Goal: Information Seeking & Learning: Check status

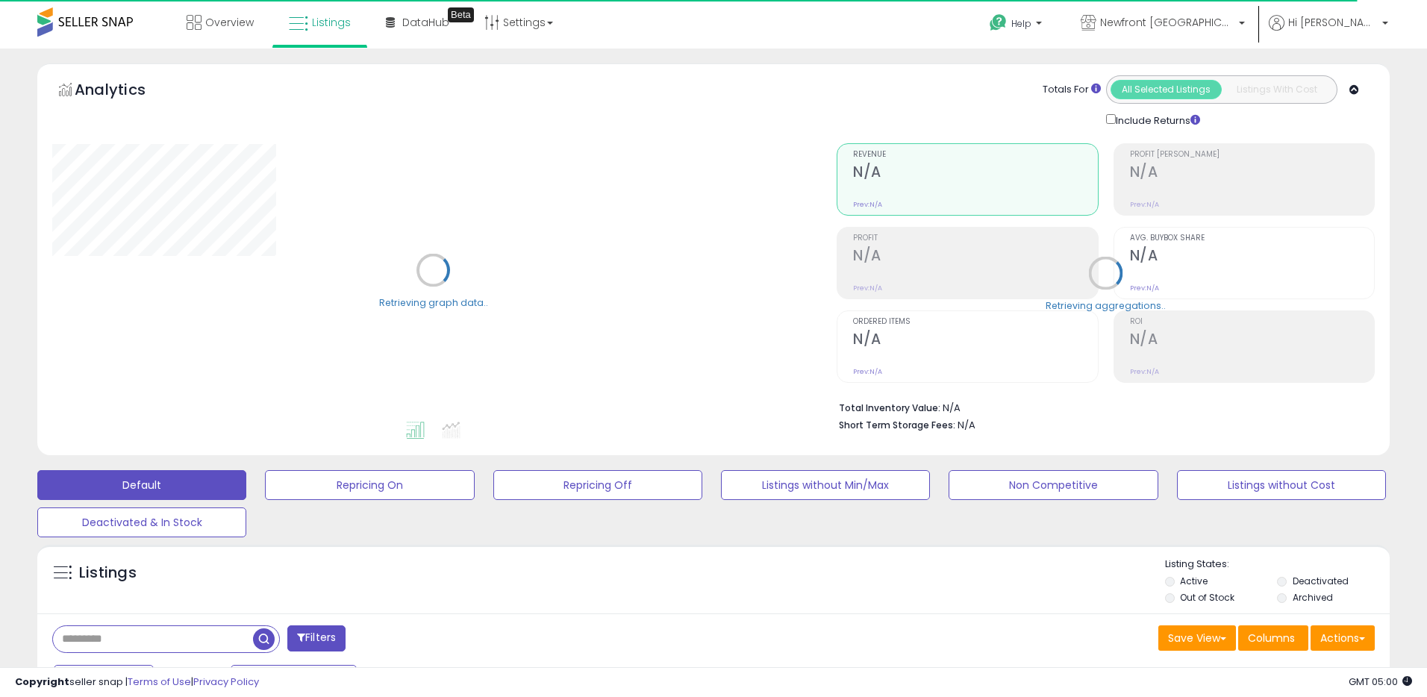
select select "**"
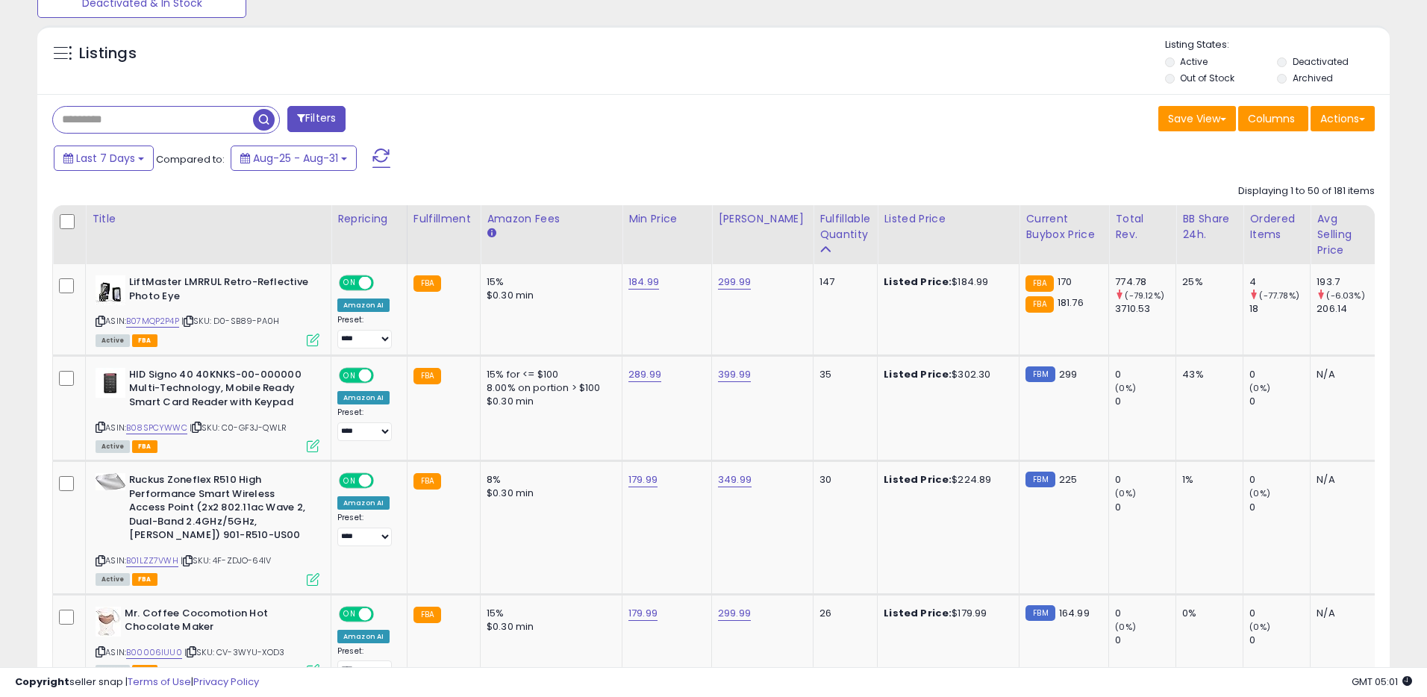
scroll to position [521, 0]
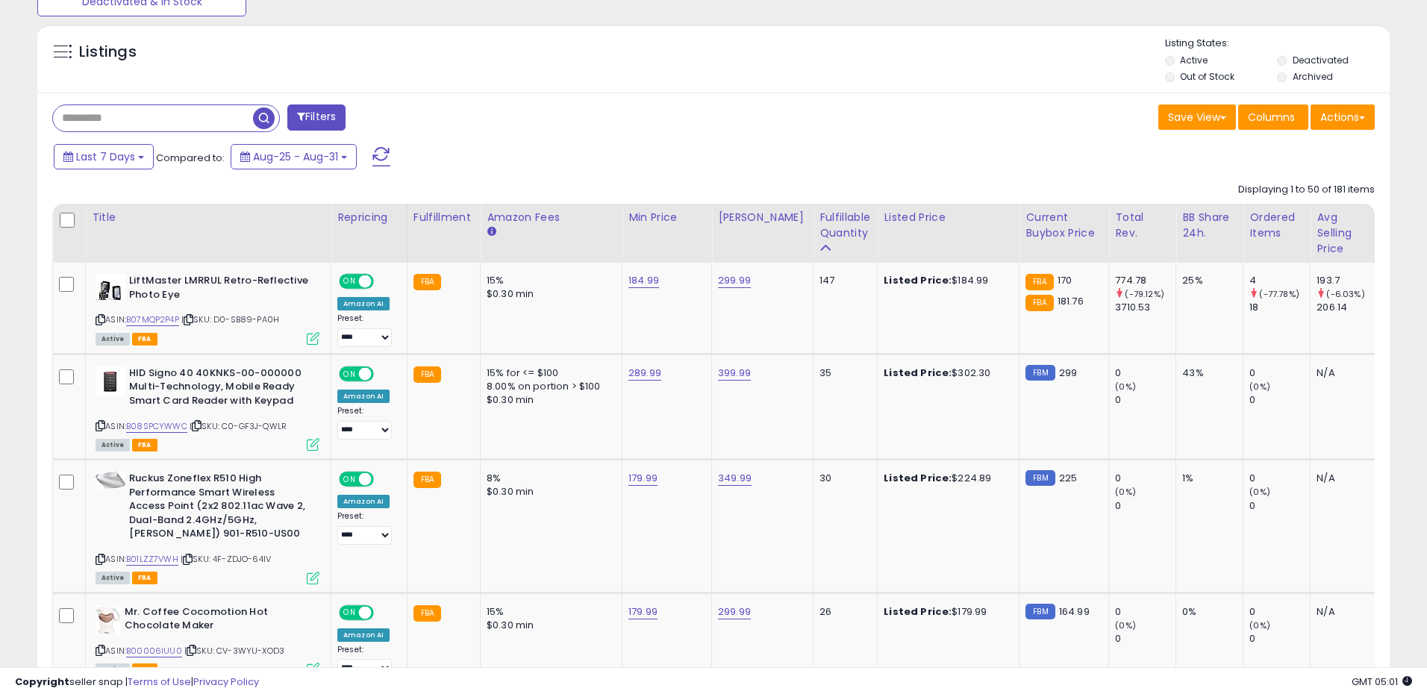
click at [918, 113] on div "Save View Save As New View Update Current View Columns Actions Import Export Vi…" at bounding box center [1050, 119] width 673 height 29
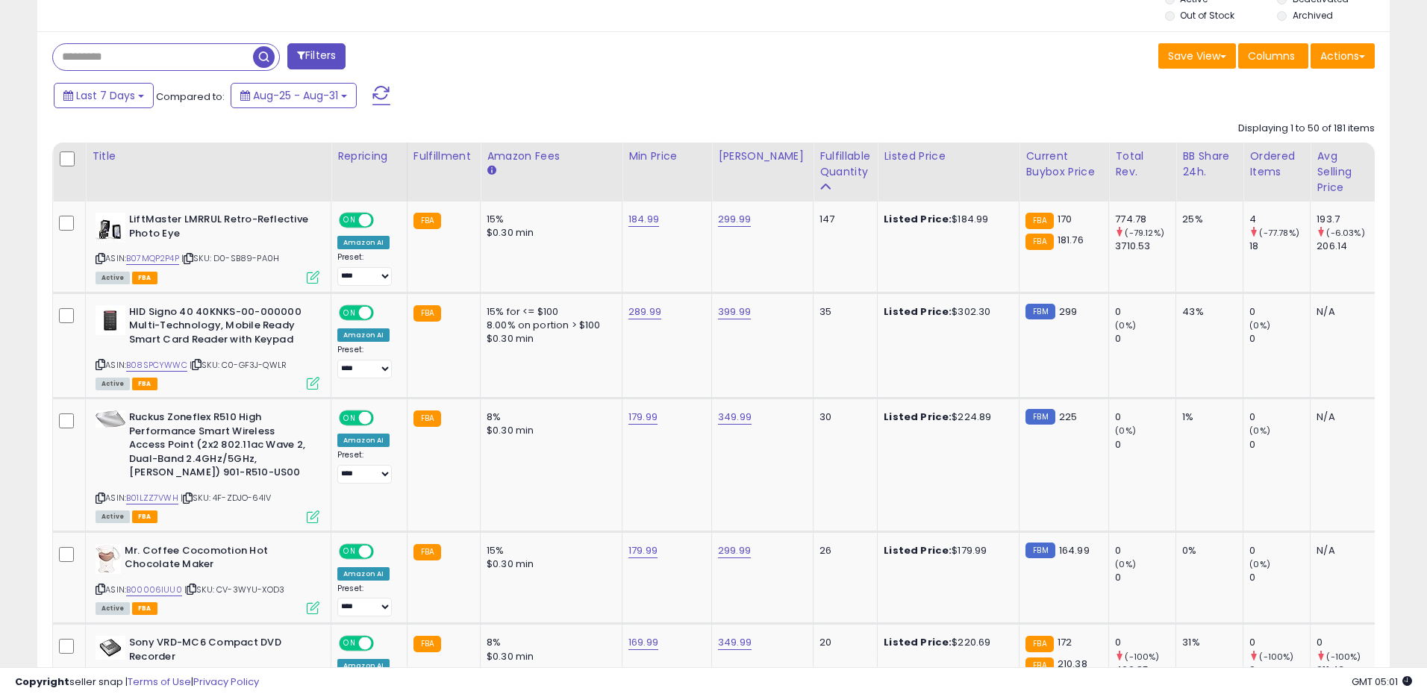
scroll to position [608, 0]
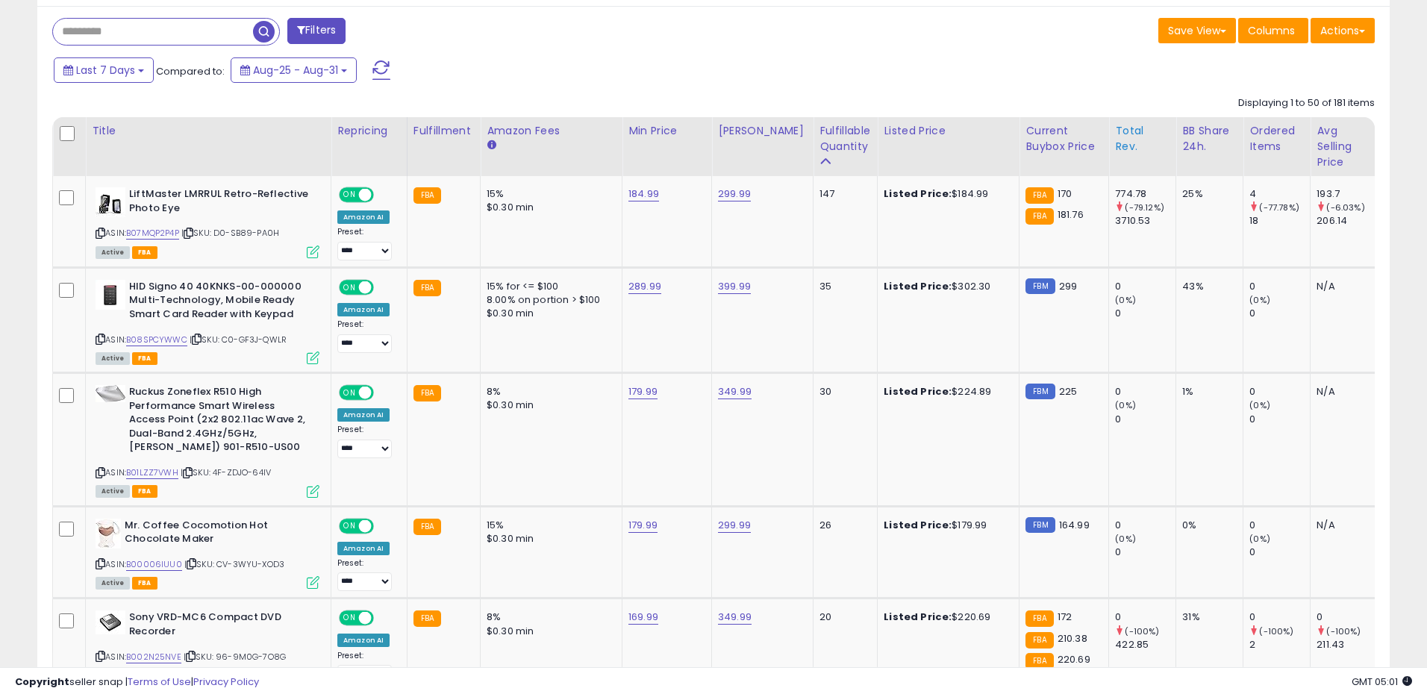
click at [1125, 137] on div "Total Rev." at bounding box center [1142, 138] width 54 height 31
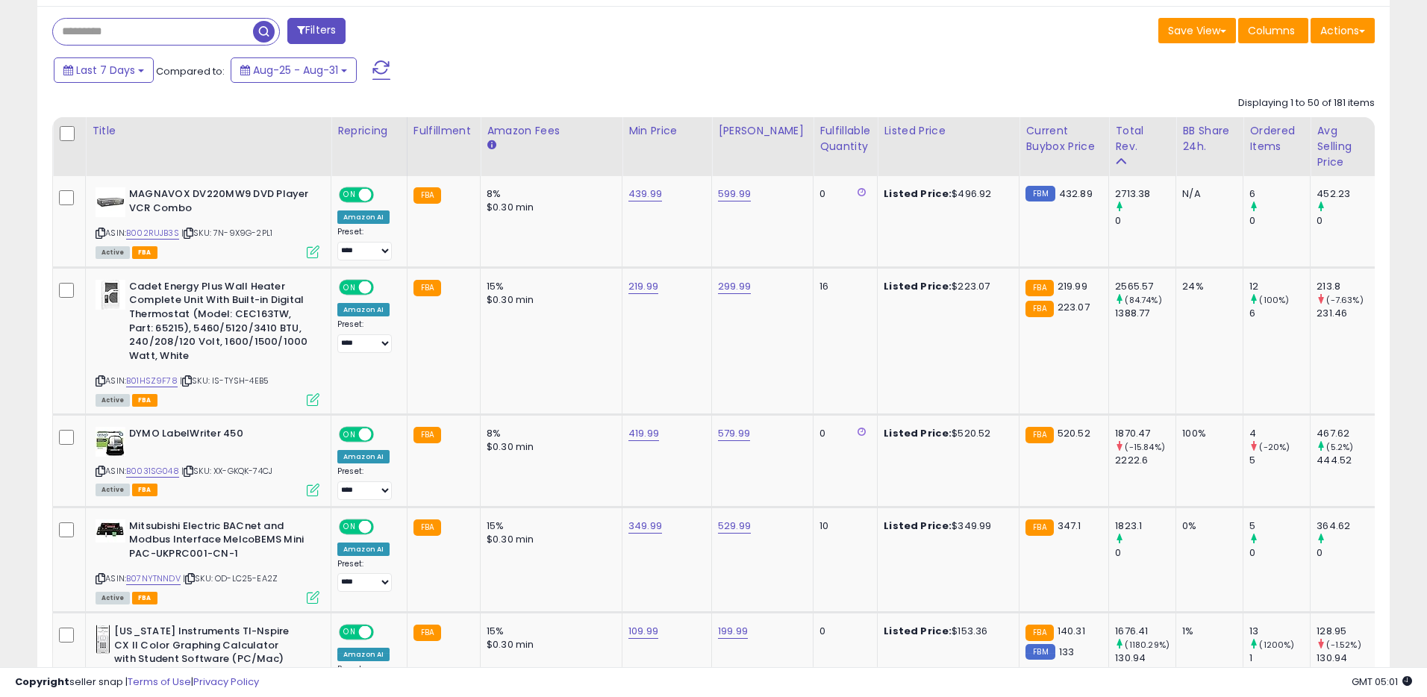
click at [793, 61] on div "Last 7 Days Compared to: Aug-25 - Aug-31" at bounding box center [546, 72] width 992 height 34
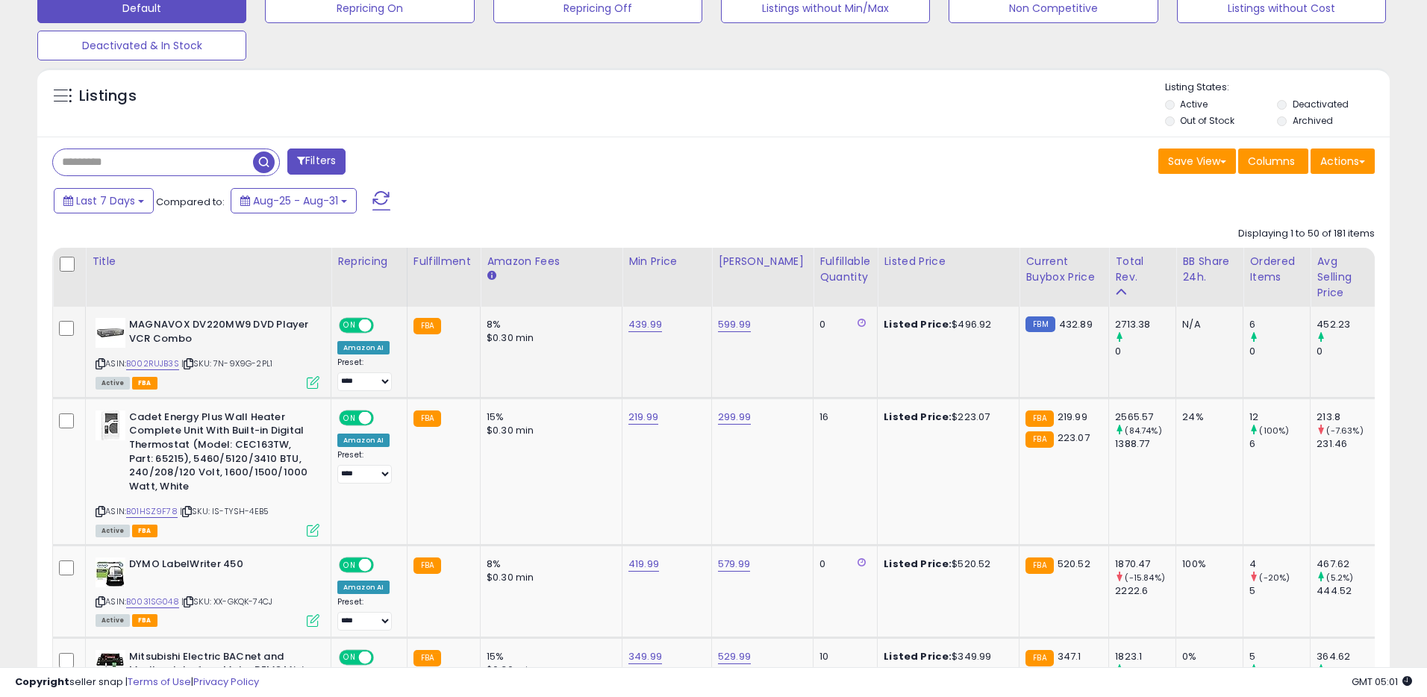
scroll to position [440, 0]
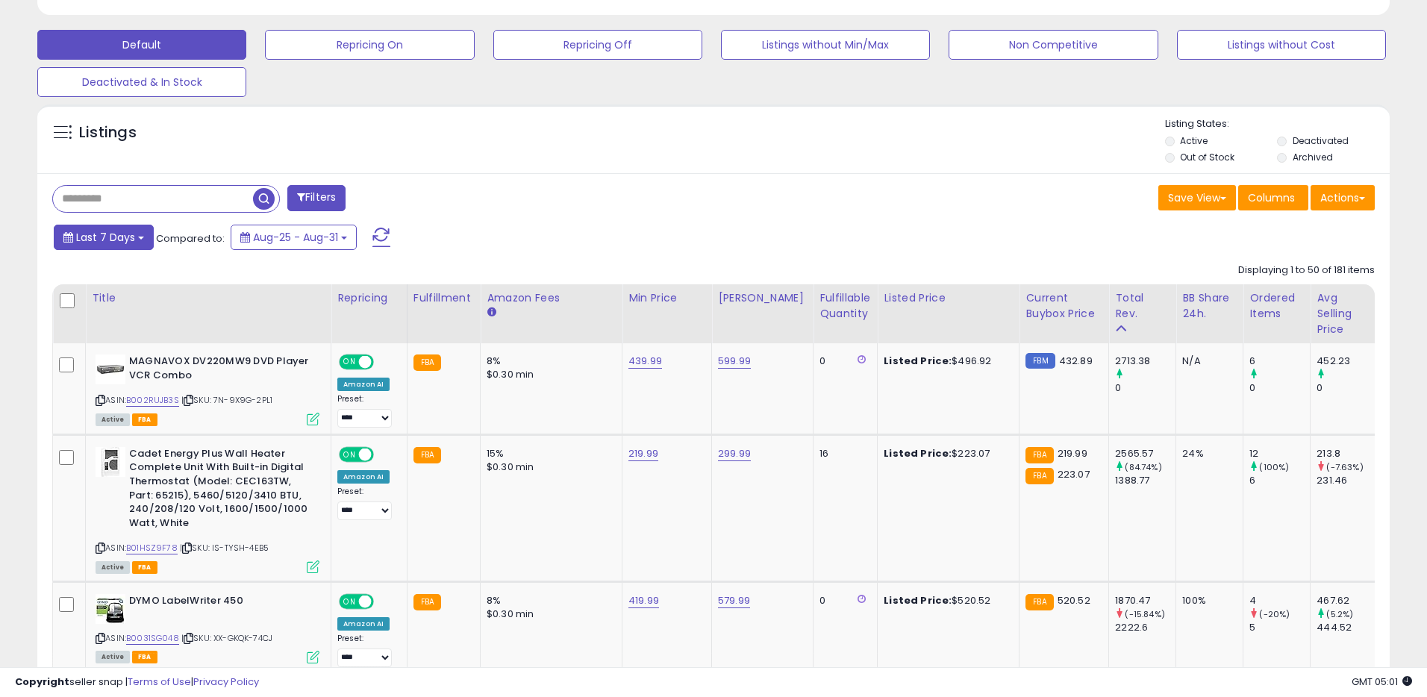
click at [116, 230] on span "Last 7 Days" at bounding box center [105, 237] width 59 height 15
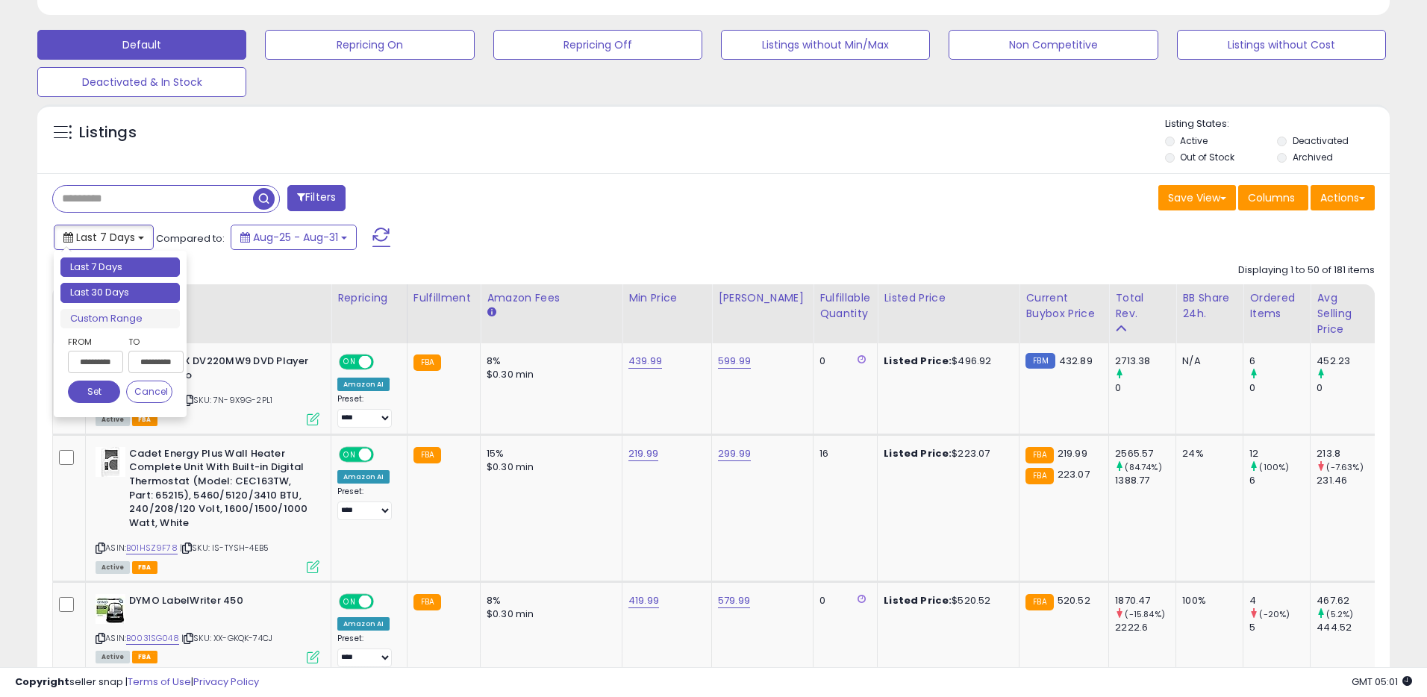
type input "**********"
click at [125, 290] on li "Last 30 Days" at bounding box center [119, 293] width 119 height 20
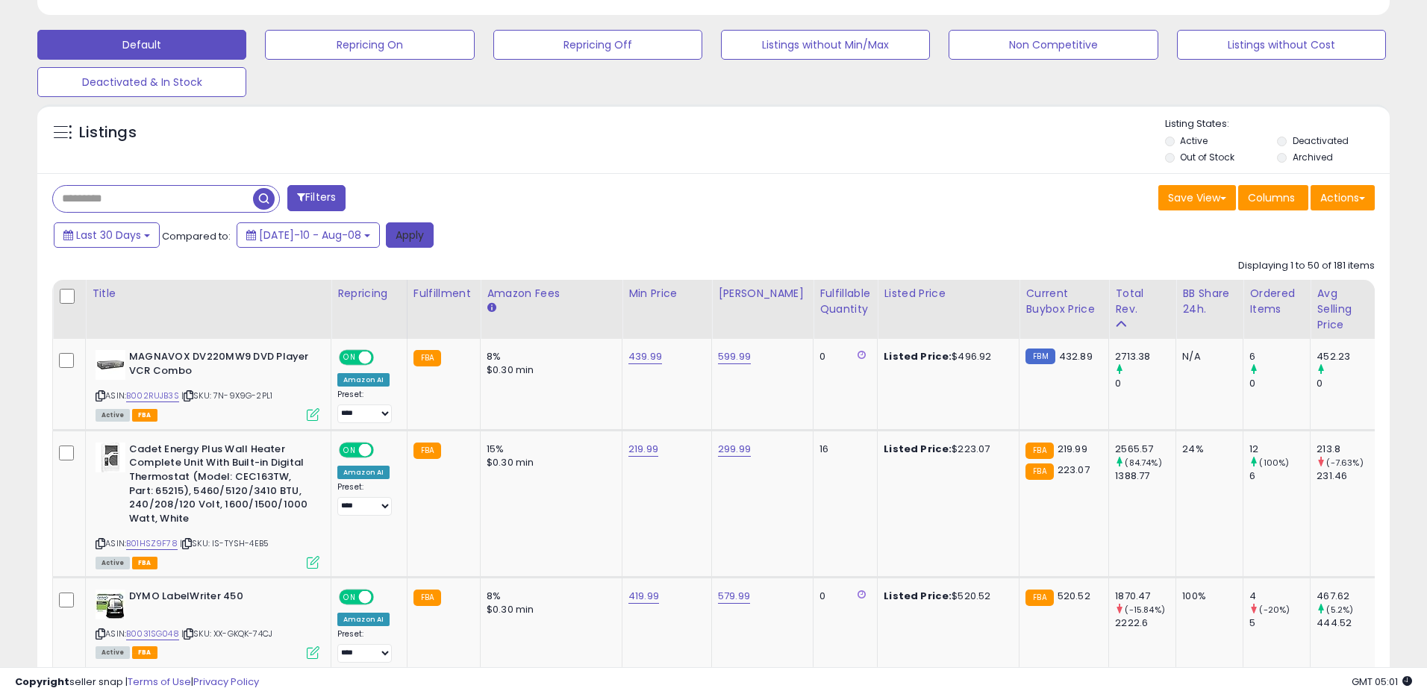
click at [387, 225] on button "Apply" at bounding box center [410, 234] width 48 height 25
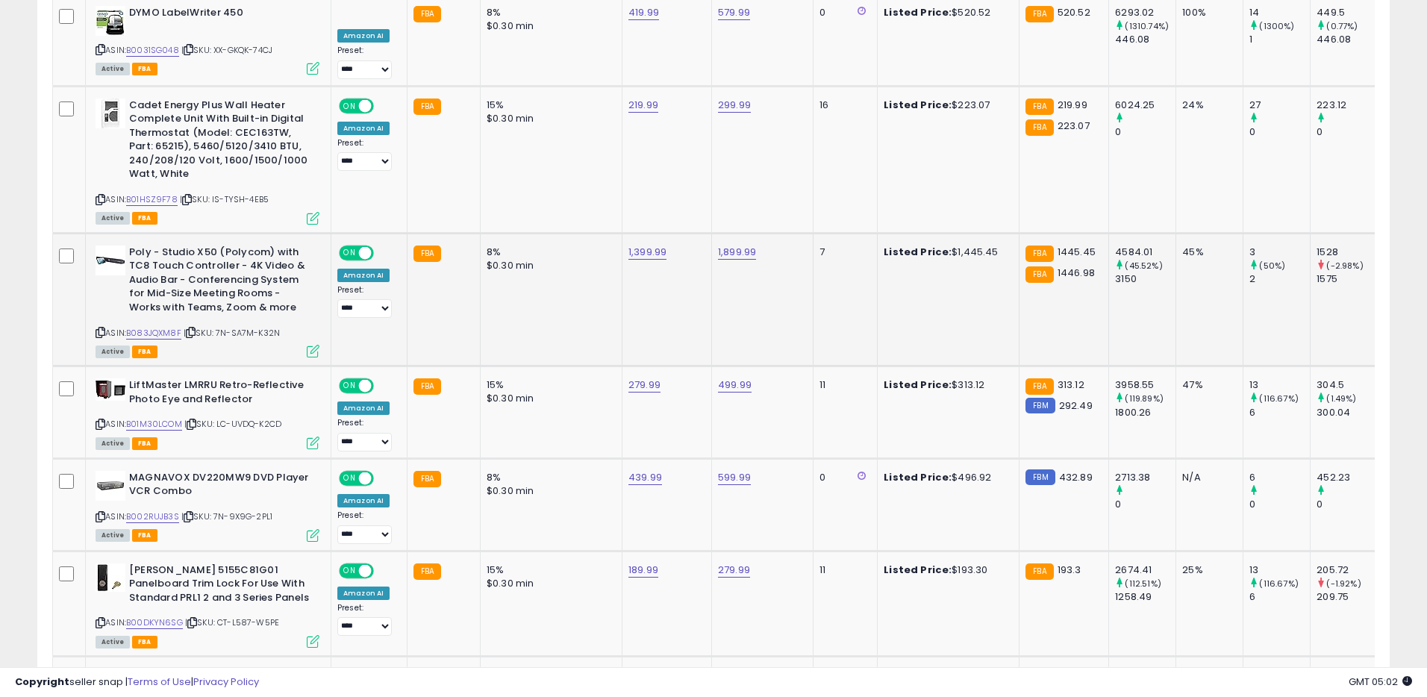
scroll to position [0, 0]
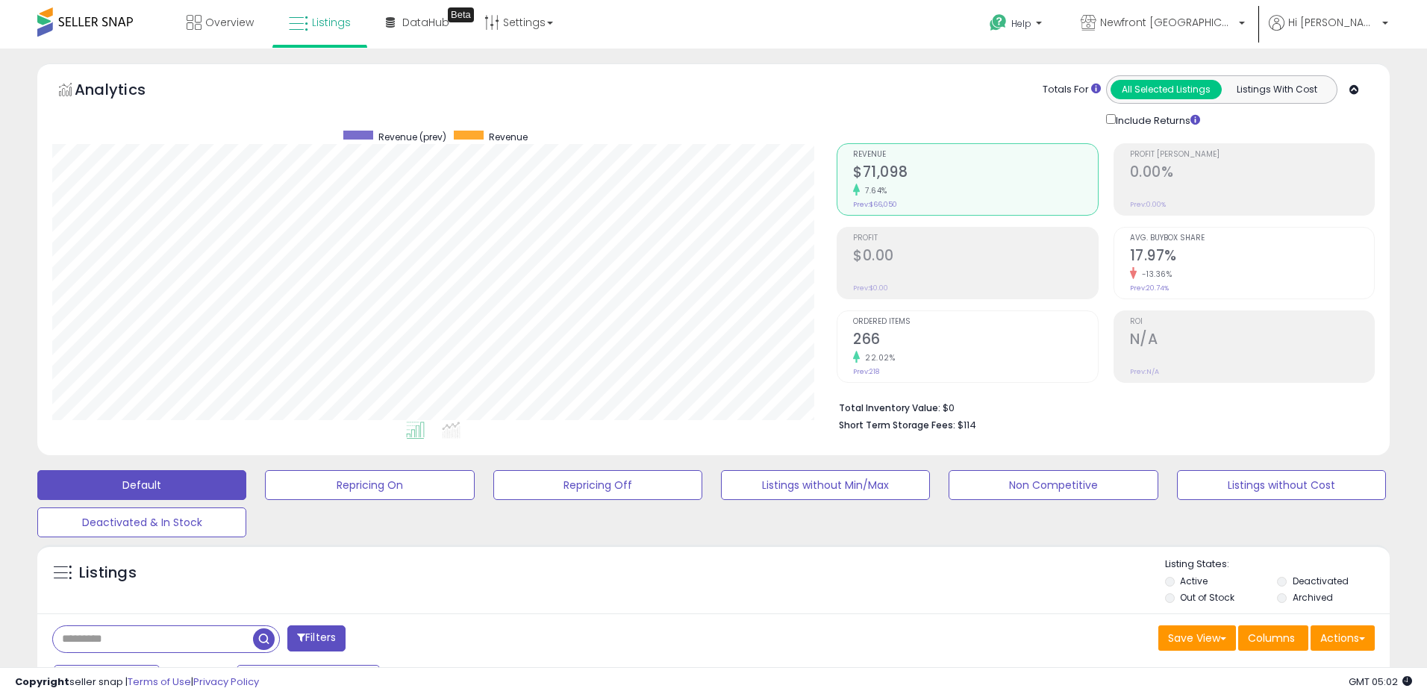
click at [1175, 602] on li "Out of Stock" at bounding box center [1220, 599] width 110 height 16
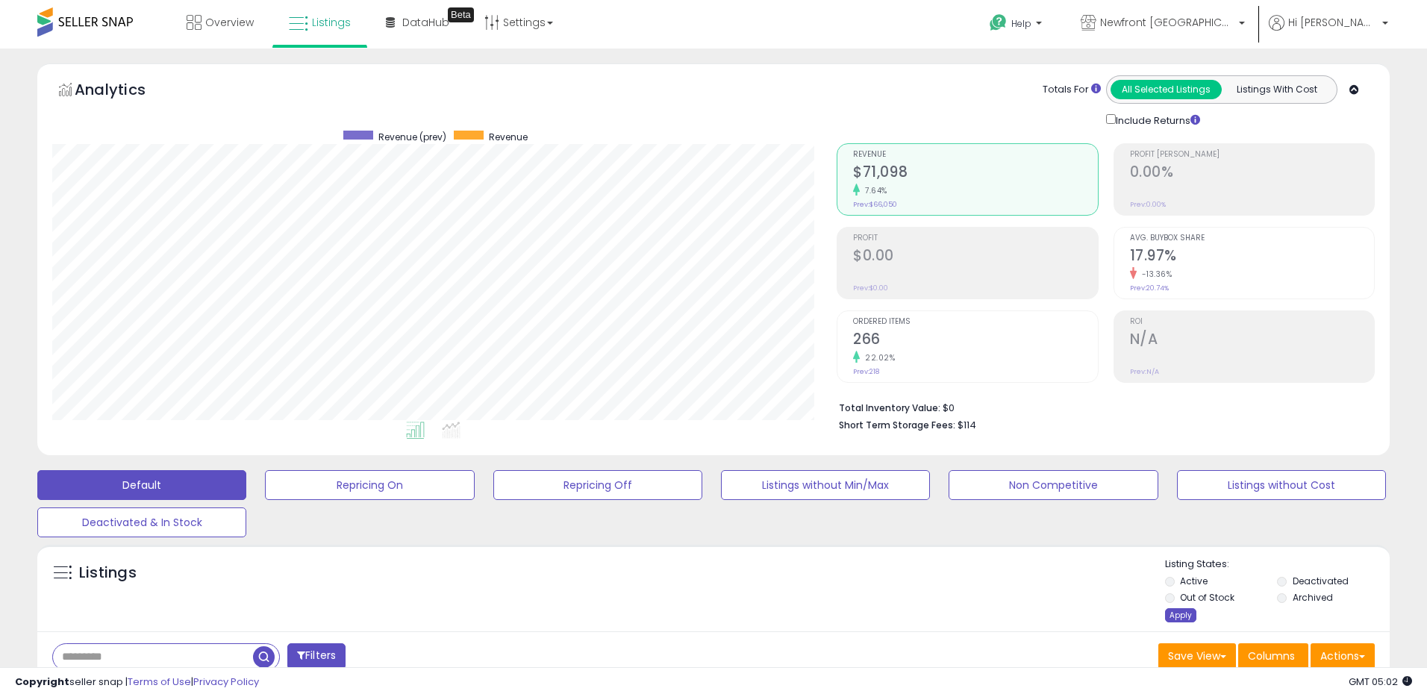
click at [1178, 616] on div "Apply" at bounding box center [1180, 615] width 31 height 14
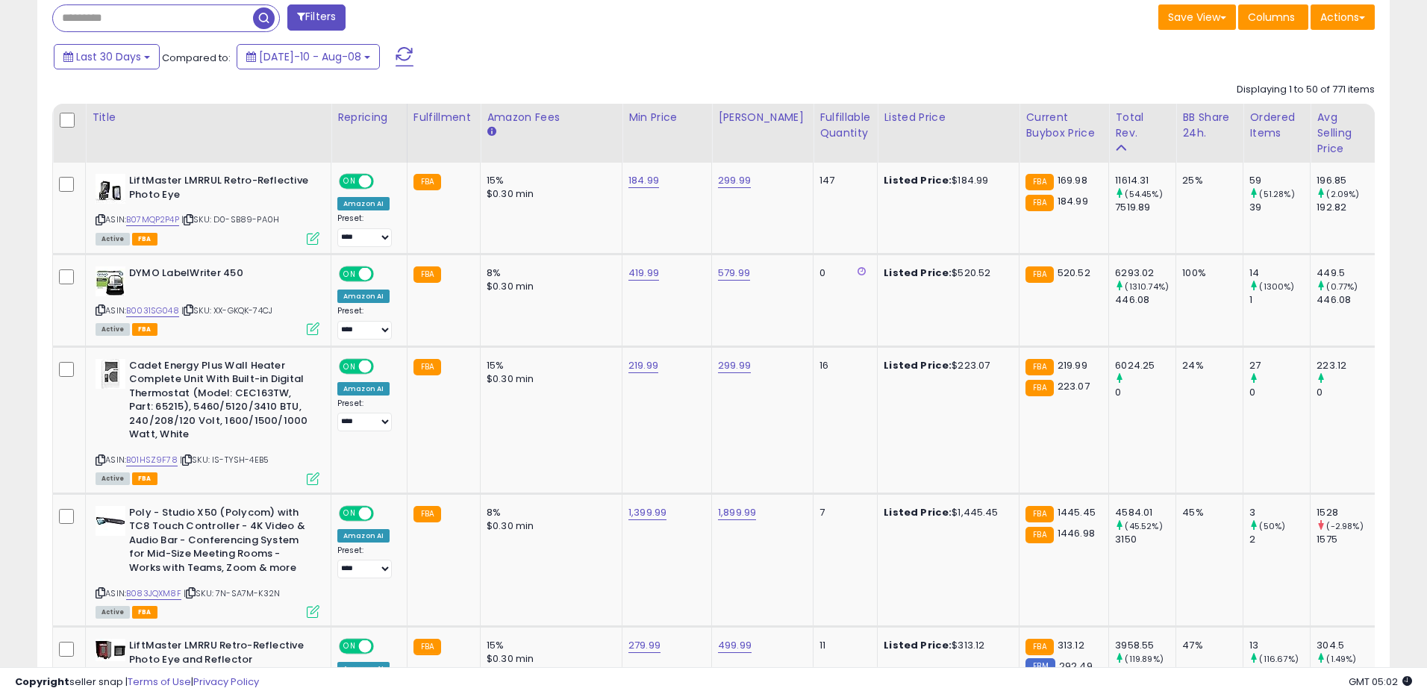
scroll to position [620, 0]
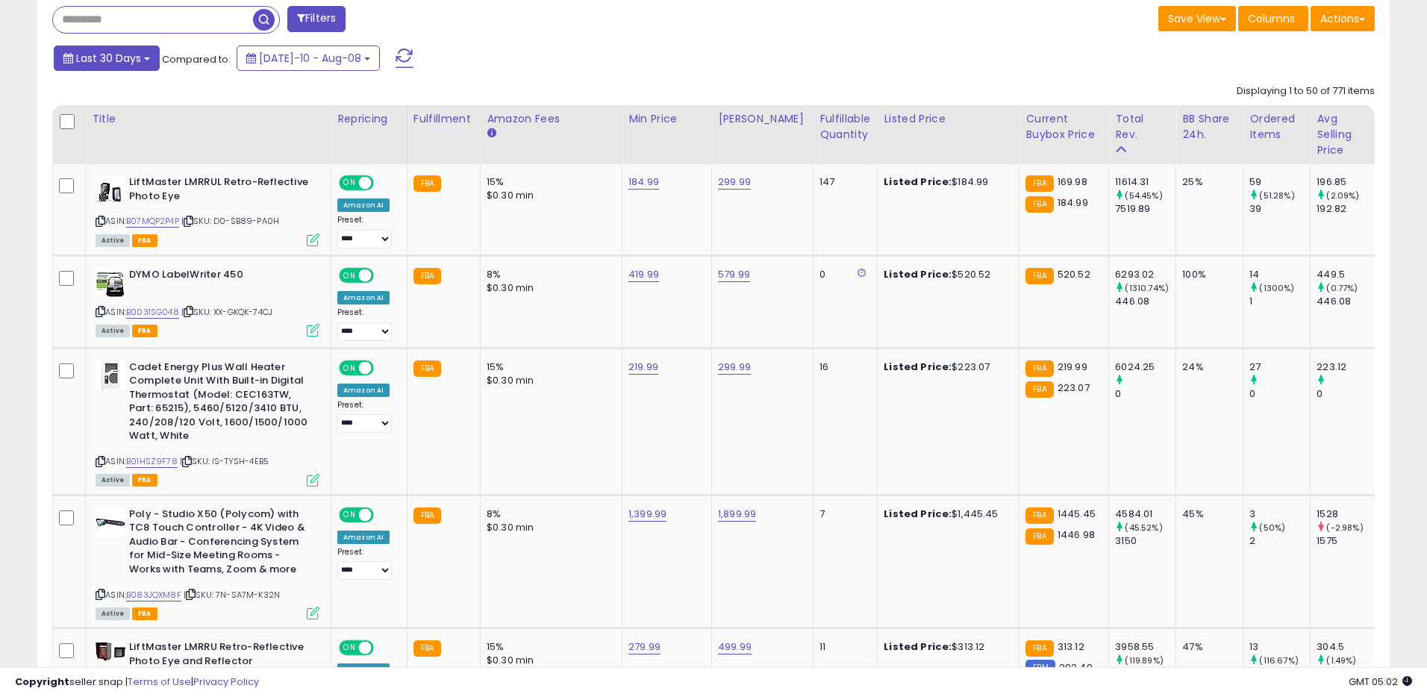
click at [116, 65] on span "Last 30 Days" at bounding box center [108, 58] width 65 height 15
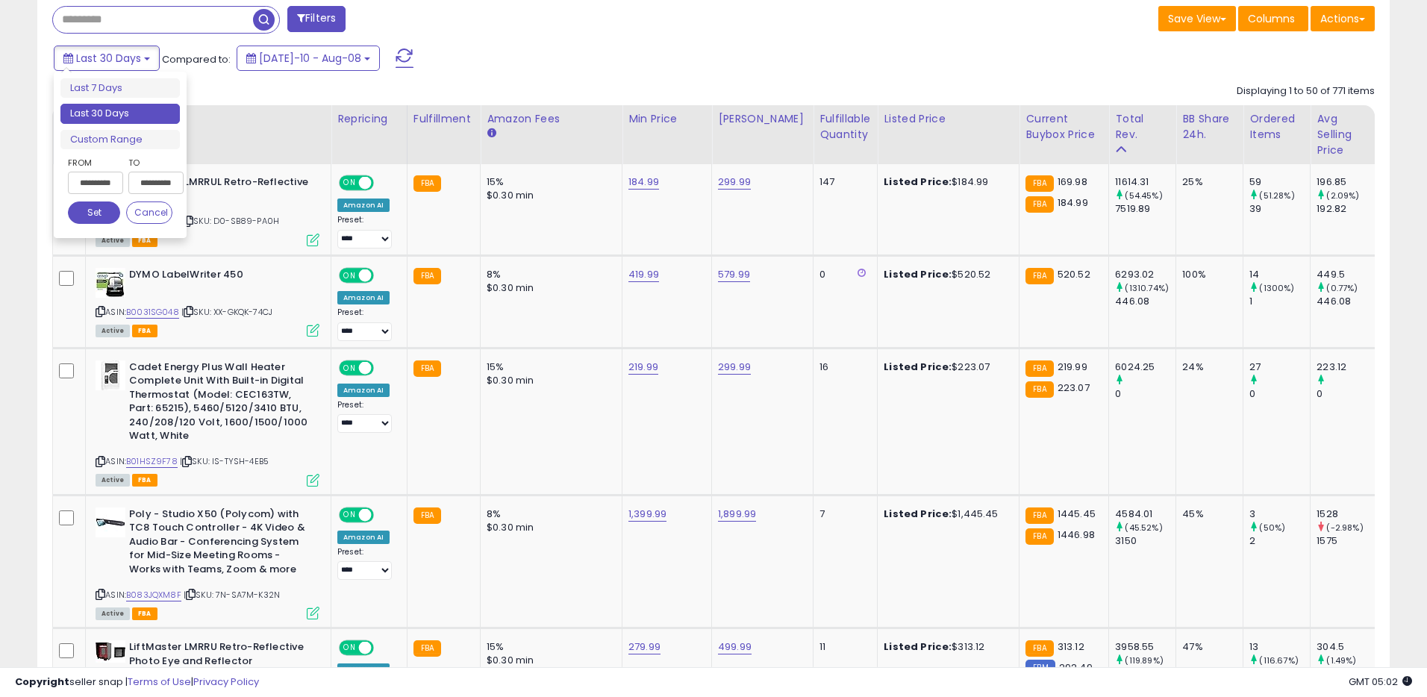
click at [93, 177] on input "**********" at bounding box center [95, 183] width 55 height 22
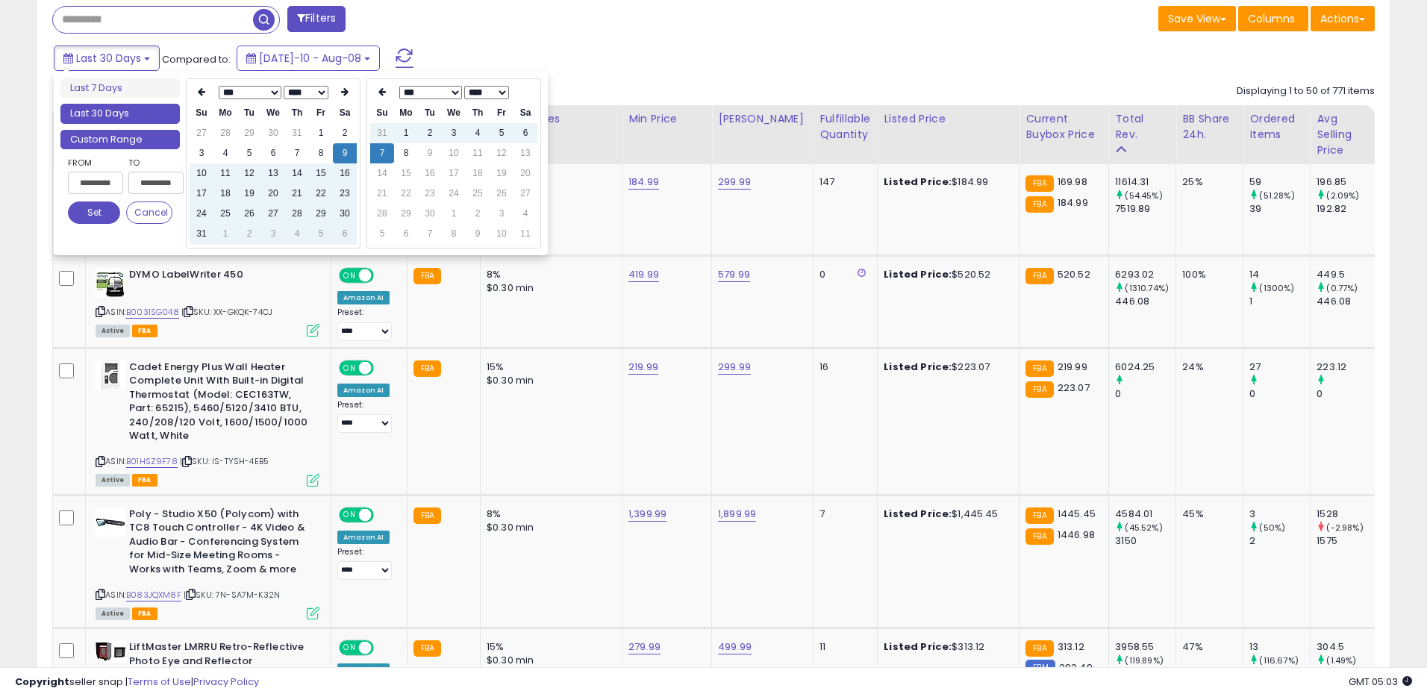
click at [134, 144] on li "Custom Range" at bounding box center [119, 140] width 119 height 20
click at [207, 96] on th at bounding box center [202, 92] width 24 height 21
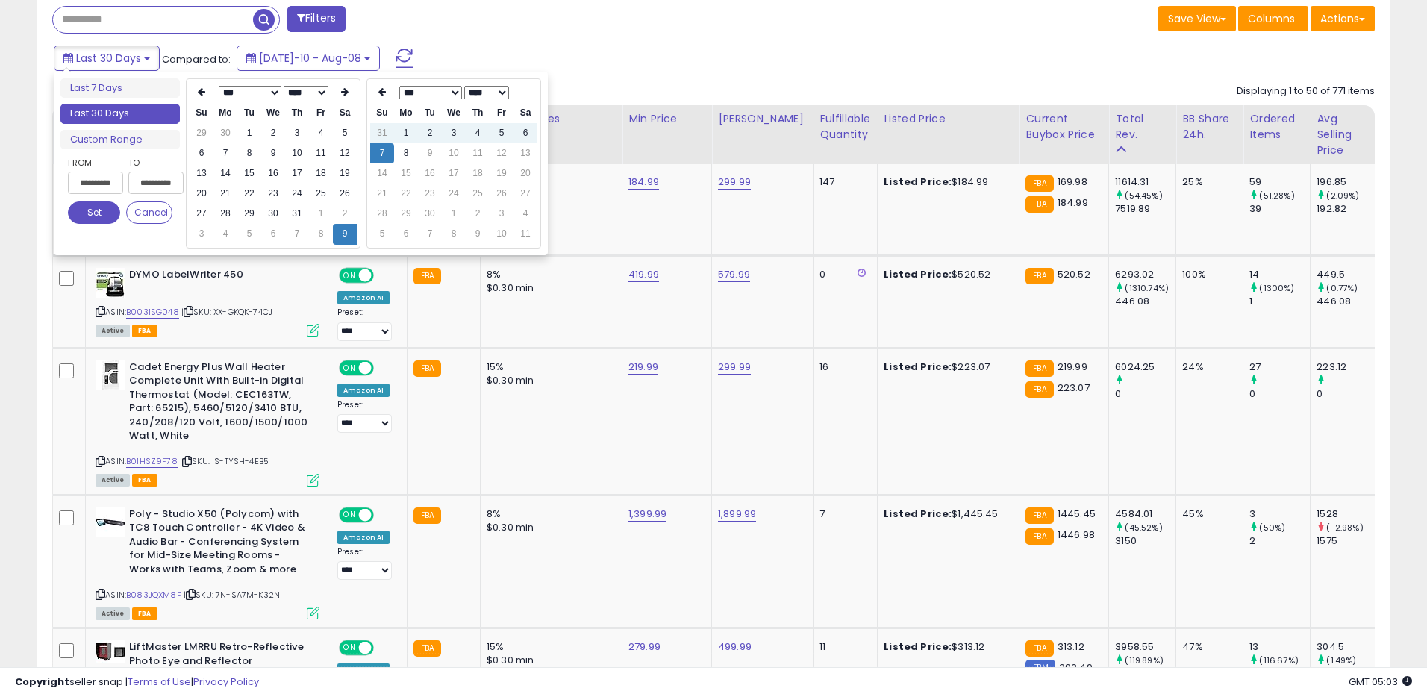
click at [207, 96] on th at bounding box center [202, 92] width 24 height 21
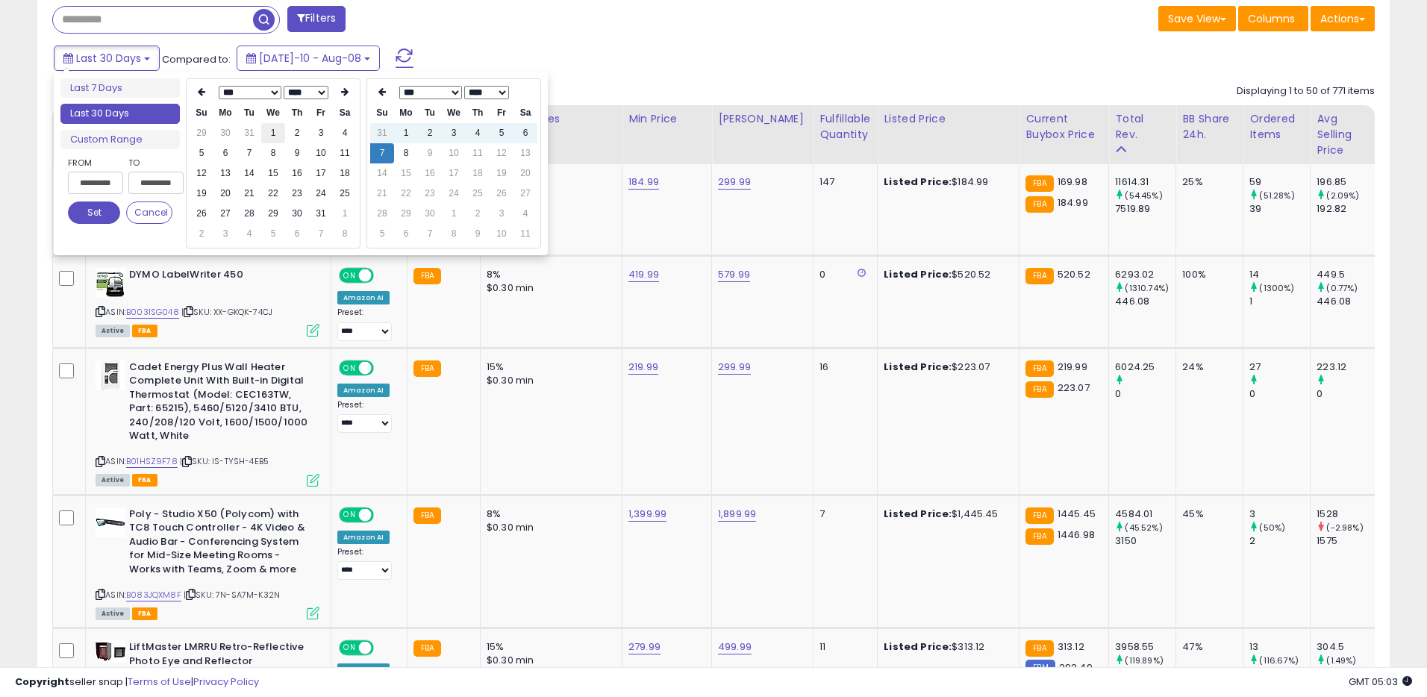
click at [273, 132] on td "1" at bounding box center [273, 133] width 24 height 20
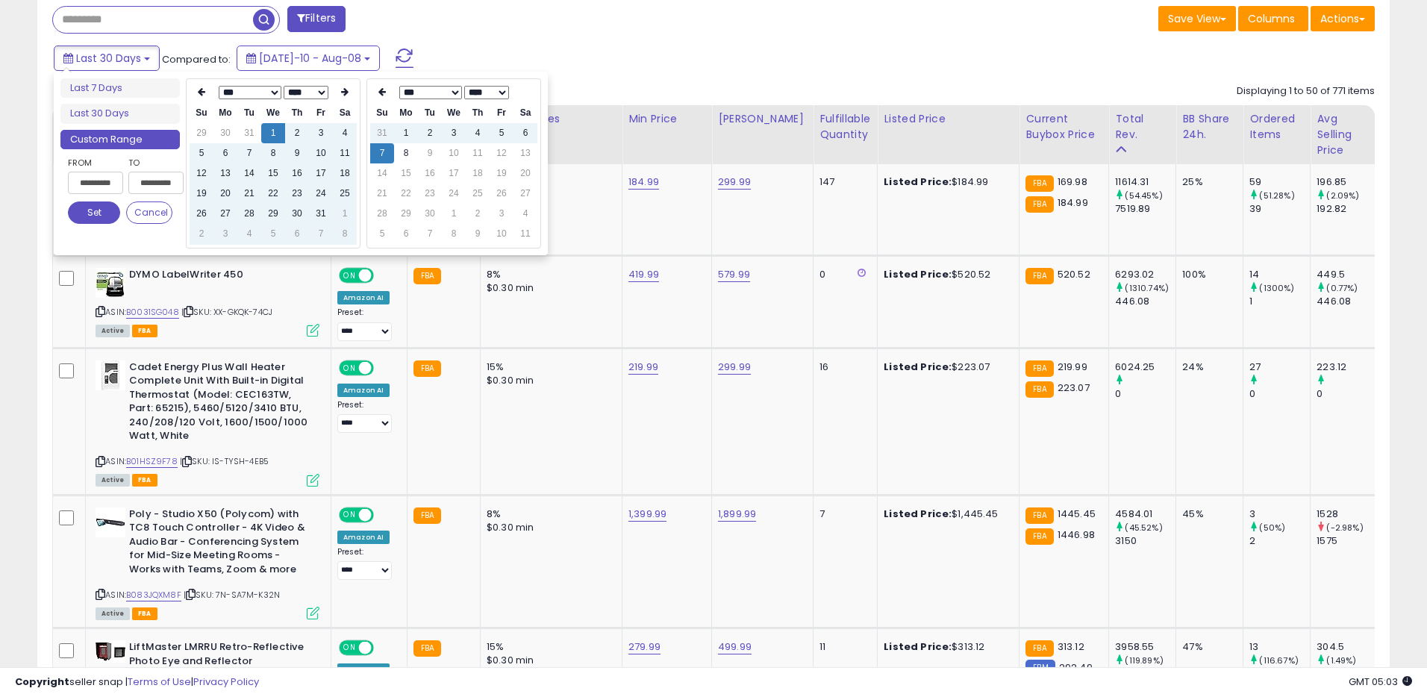
type input "**********"
click at [105, 214] on button "Set" at bounding box center [94, 213] width 52 height 22
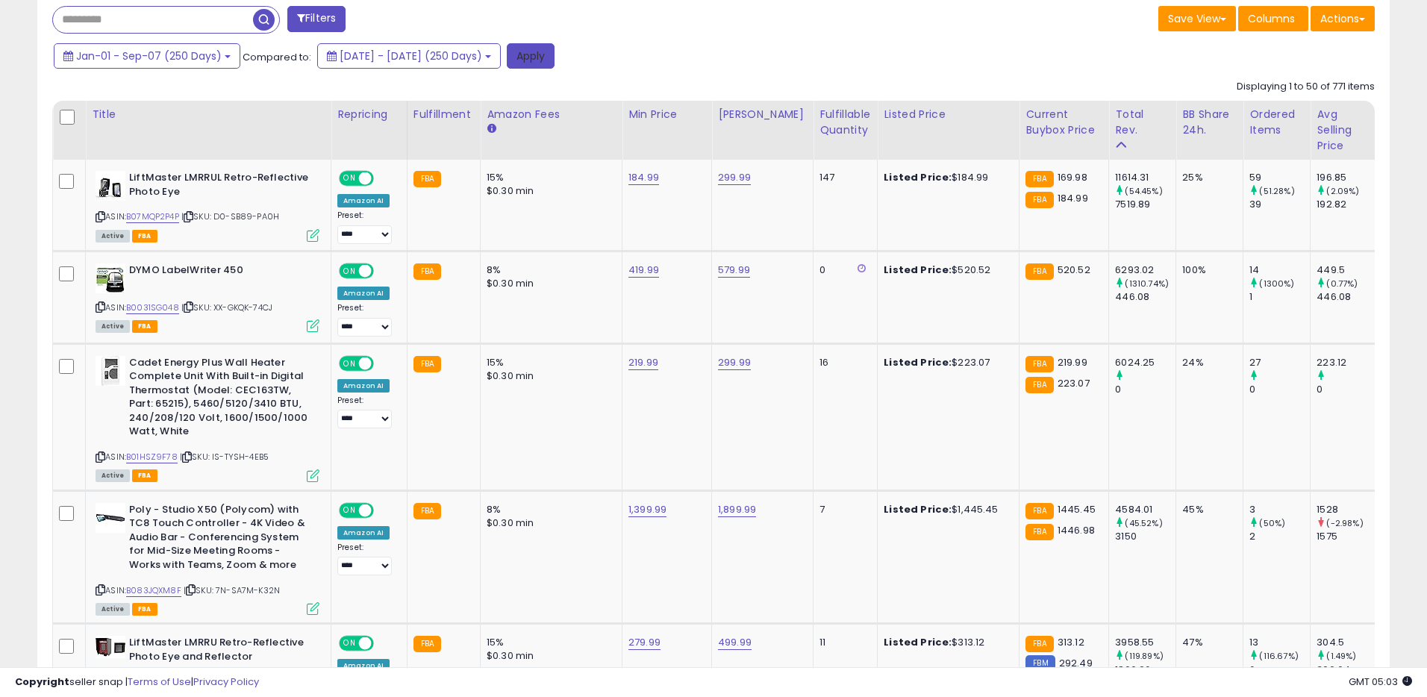
click at [555, 60] on button "Apply" at bounding box center [531, 55] width 48 height 25
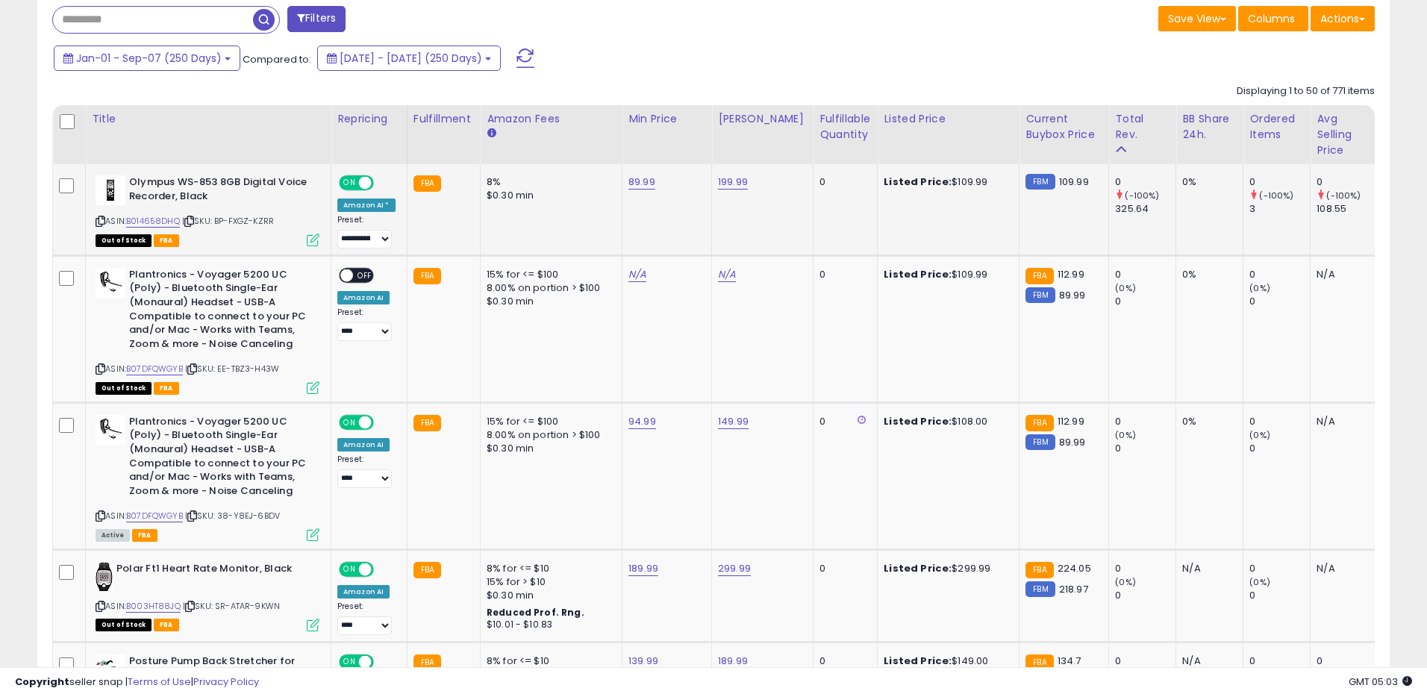
scroll to position [541, 0]
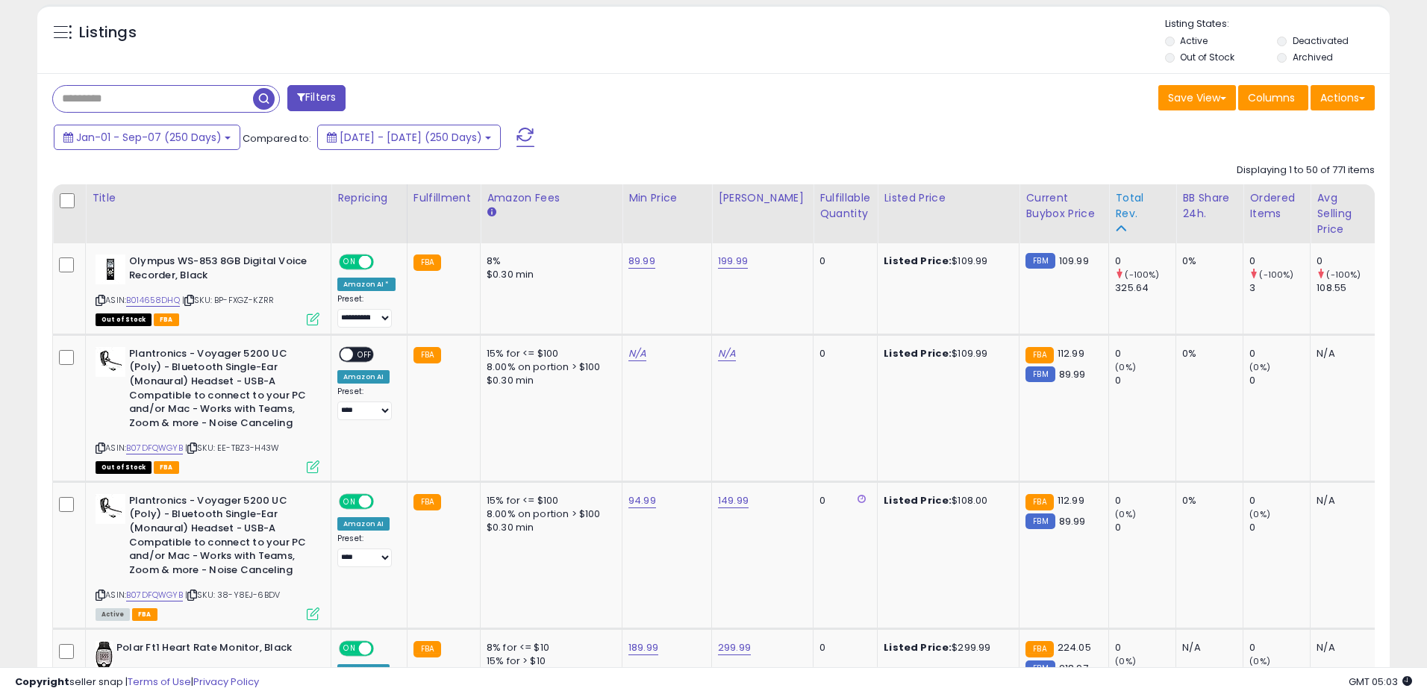
click at [1120, 199] on div "Total Rev." at bounding box center [1142, 205] width 54 height 31
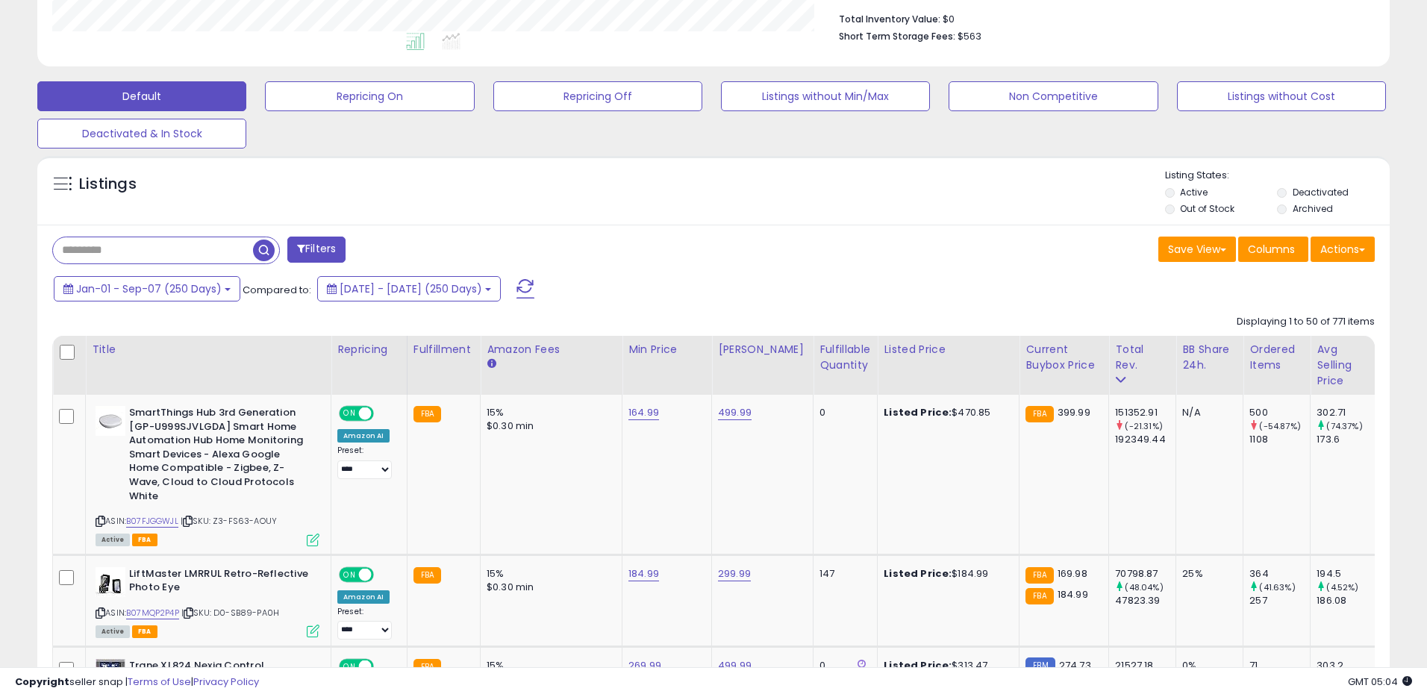
scroll to position [585, 0]
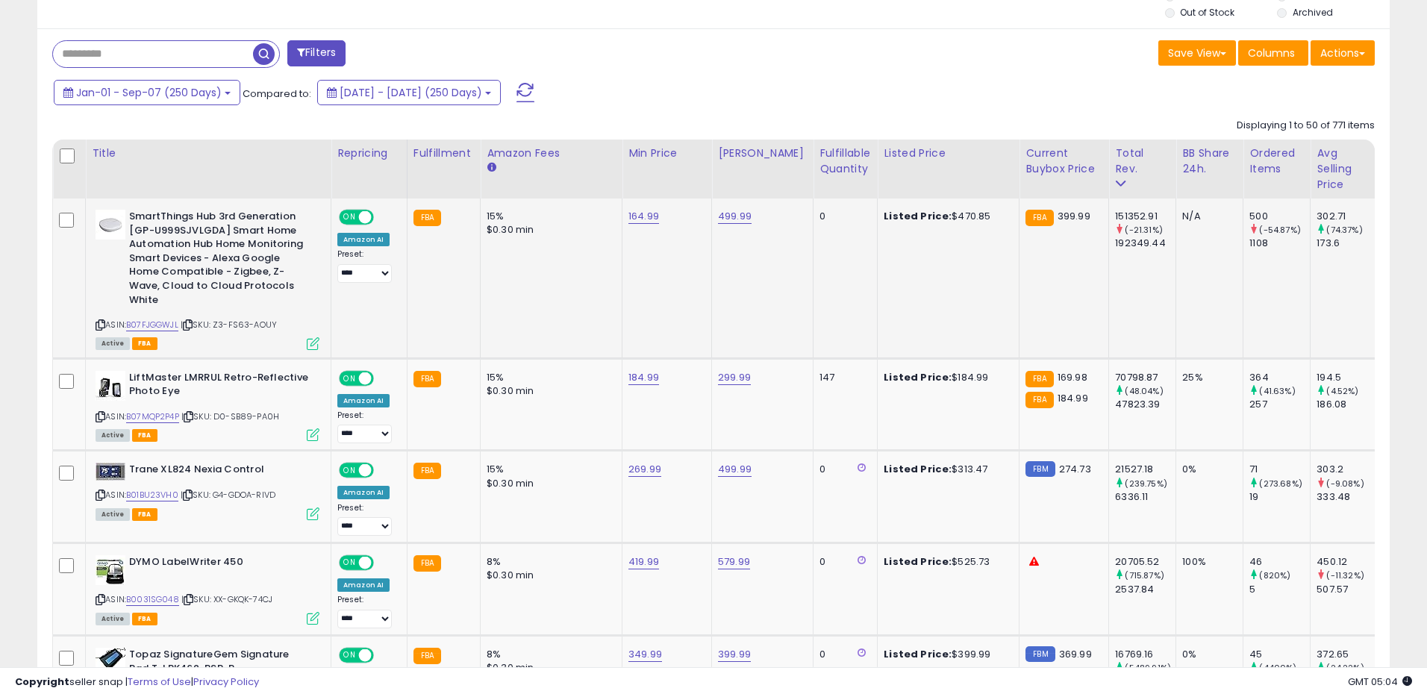
click at [1115, 223] on div "(-21.31%)" at bounding box center [1145, 229] width 60 height 13
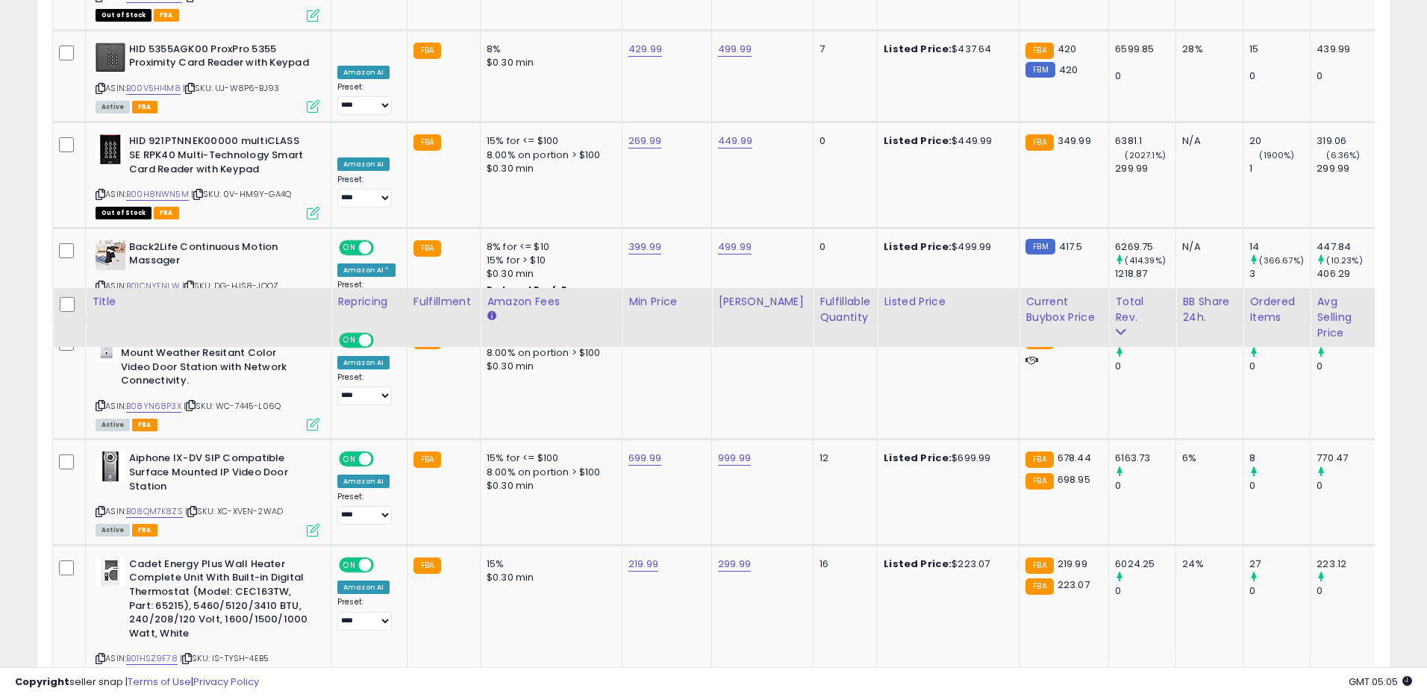
scroll to position [2270, 0]
